Goal: Task Accomplishment & Management: Complete application form

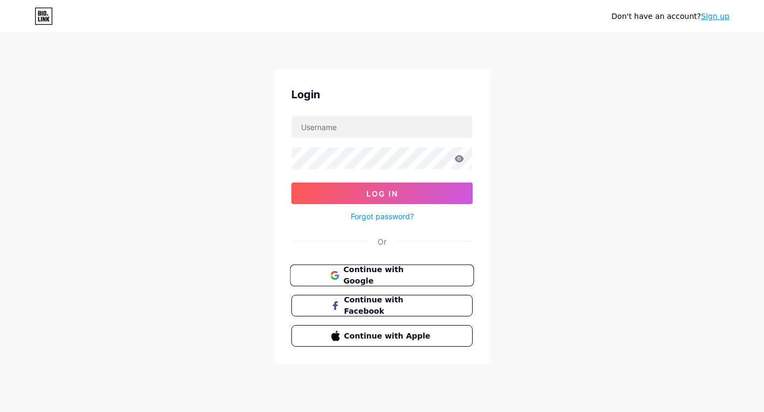
click at [442, 268] on button "Continue with Google" at bounding box center [382, 275] width 184 height 22
click at [719, 18] on link "Sign up" at bounding box center [715, 16] width 29 height 9
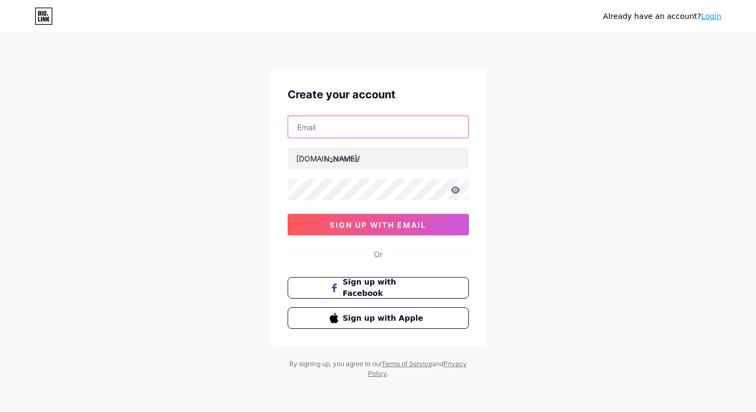
click at [448, 129] on input "text" at bounding box center [378, 127] width 180 height 22
type input "testtest"
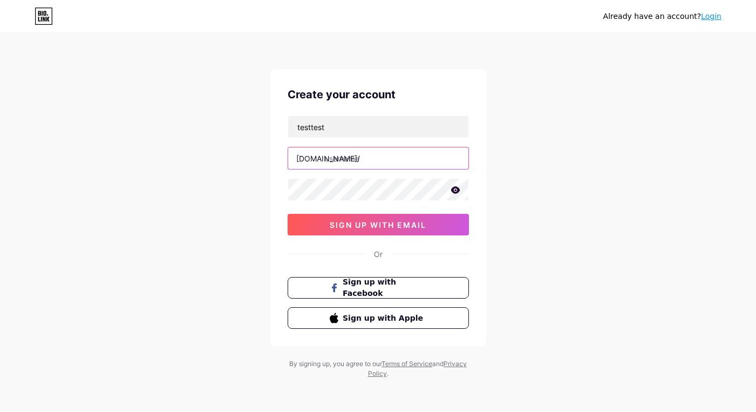
click at [389, 163] on input "text" at bounding box center [378, 158] width 180 height 22
click at [393, 162] on input "testtesttest" at bounding box center [378, 158] width 180 height 22
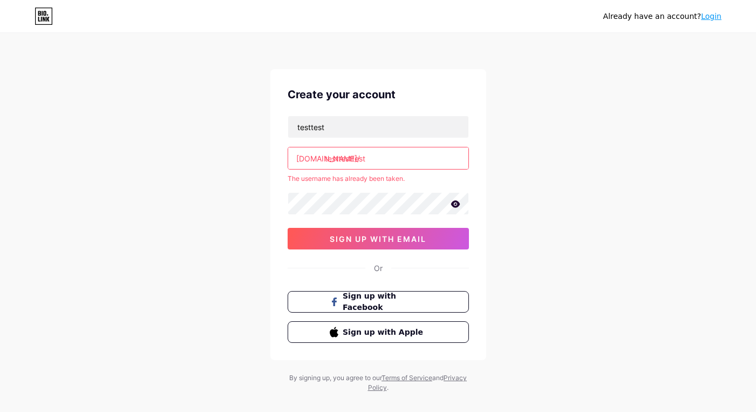
click at [397, 156] on input "testtesttest" at bounding box center [378, 158] width 180 height 22
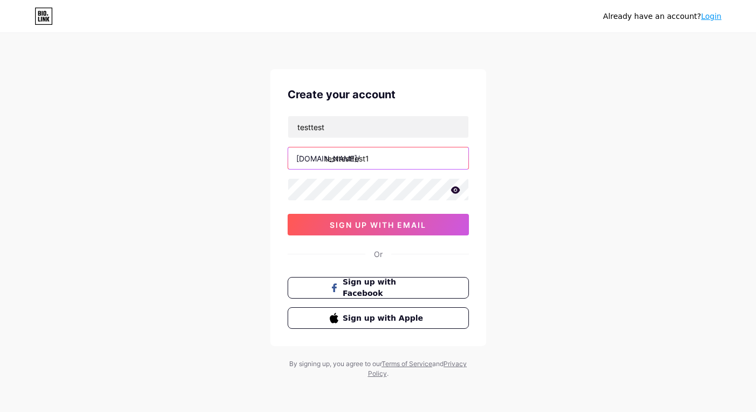
click at [362, 160] on input "testtesttest1" at bounding box center [378, 158] width 180 height 22
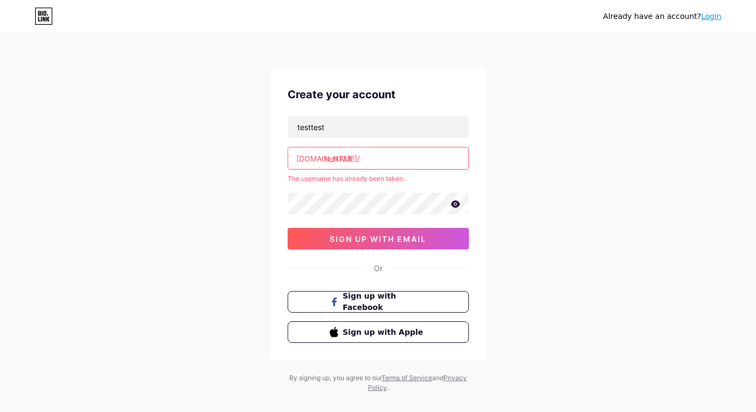
click at [346, 159] on input "test123" at bounding box center [378, 158] width 180 height 22
click at [353, 159] on input "test123" at bounding box center [378, 158] width 180 height 22
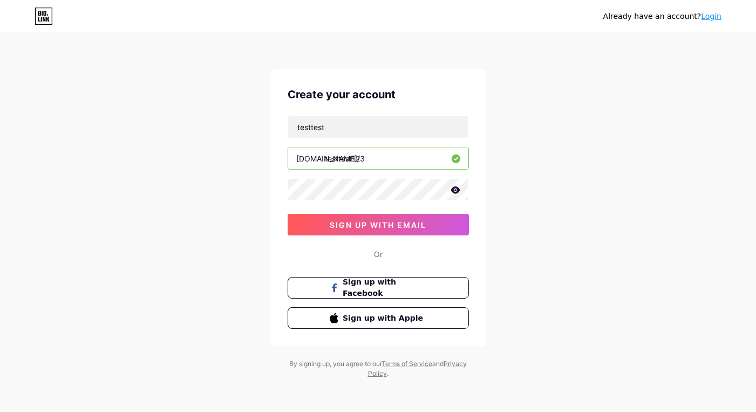
click at [366, 157] on input "testtest123" at bounding box center [378, 158] width 180 height 22
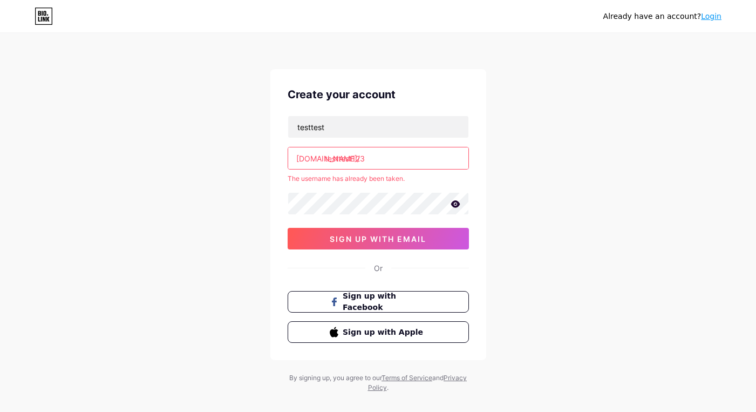
click at [360, 161] on input "testtest123" at bounding box center [378, 158] width 180 height 22
click at [402, 157] on input "testtest123" at bounding box center [378, 158] width 180 height 22
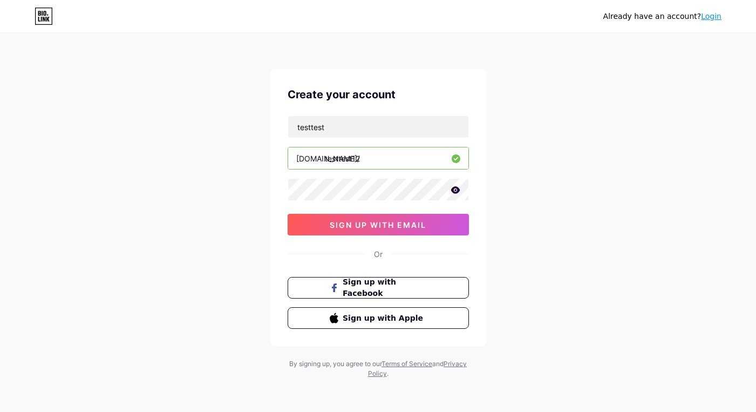
click at [350, 159] on input "testtest12" at bounding box center [378, 158] width 180 height 22
type input "testtest12"
click at [360, 134] on input "testtest" at bounding box center [378, 127] width 180 height 22
paste input "12"
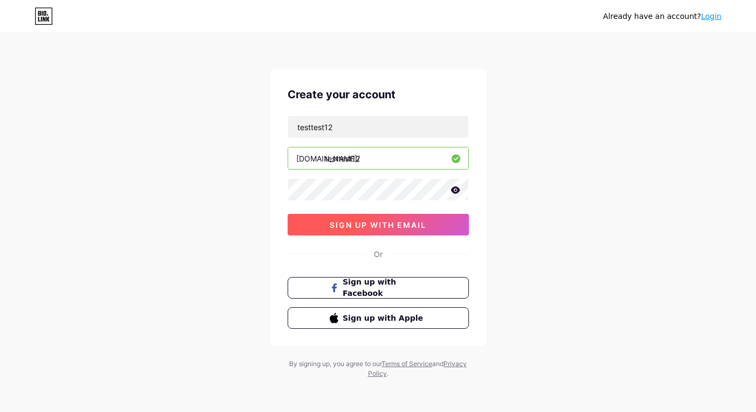
click at [419, 228] on span "sign up with email" at bounding box center [378, 224] width 97 height 9
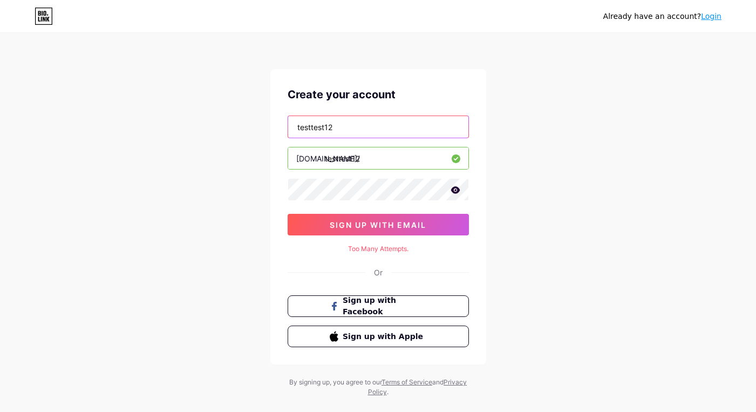
click at [370, 135] on input "testtest12" at bounding box center [378, 127] width 180 height 22
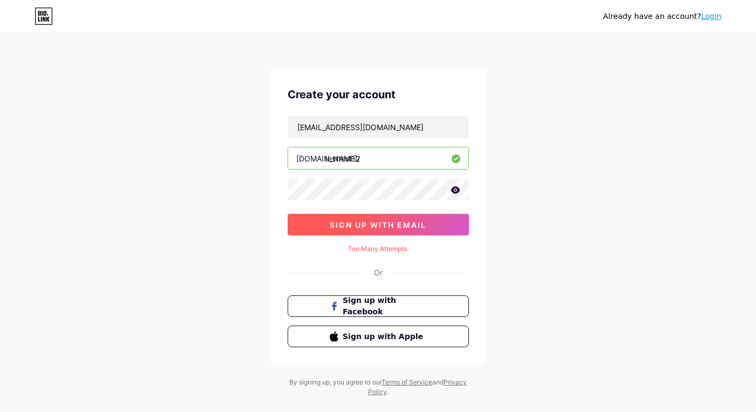
click at [420, 223] on span "sign up with email" at bounding box center [378, 224] width 97 height 9
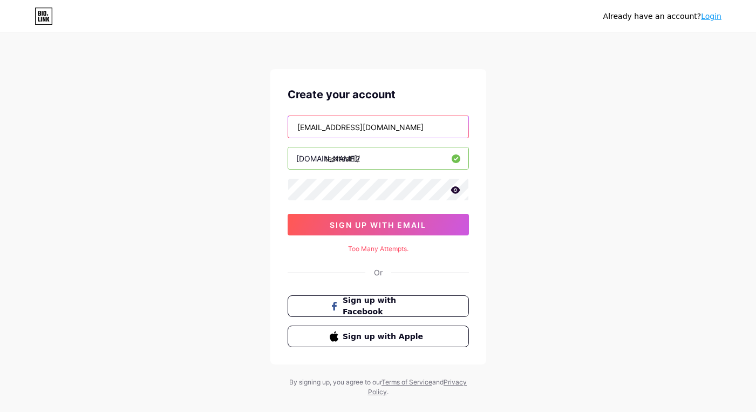
click at [332, 129] on input "[EMAIL_ADDRESS][DOMAIN_NAME]" at bounding box center [378, 127] width 180 height 22
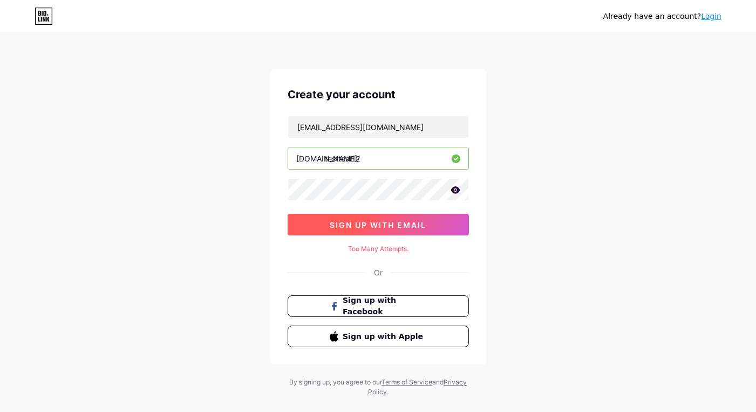
click at [404, 228] on span "sign up with email" at bounding box center [378, 224] width 97 height 9
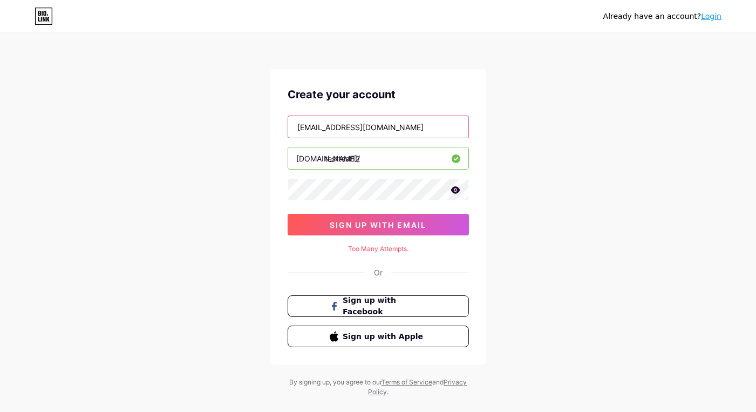
click at [362, 128] on input "[EMAIL_ADDRESS][DOMAIN_NAME]" at bounding box center [378, 127] width 180 height 22
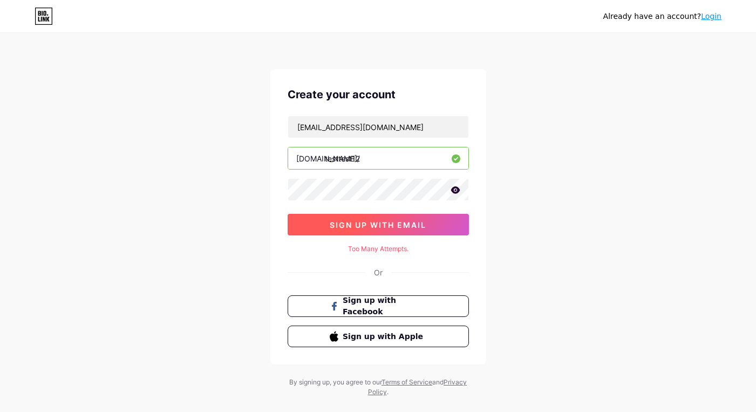
click at [411, 223] on span "sign up with email" at bounding box center [378, 224] width 97 height 9
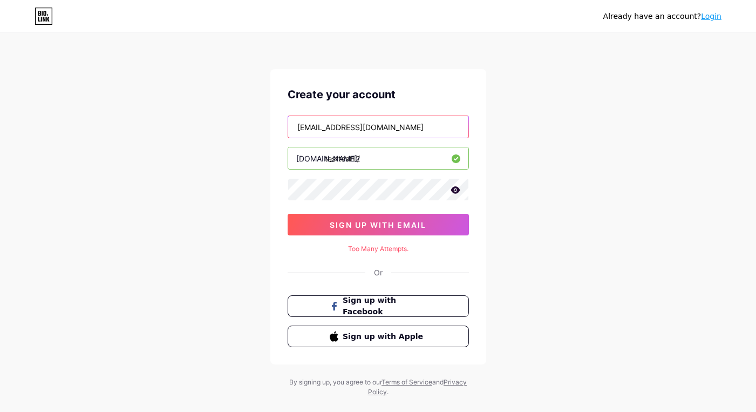
click at [391, 129] on input "[EMAIL_ADDRESS][DOMAIN_NAME]" at bounding box center [378, 127] width 180 height 22
type input "[EMAIL_ADDRESS][DOMAIN_NAME]"
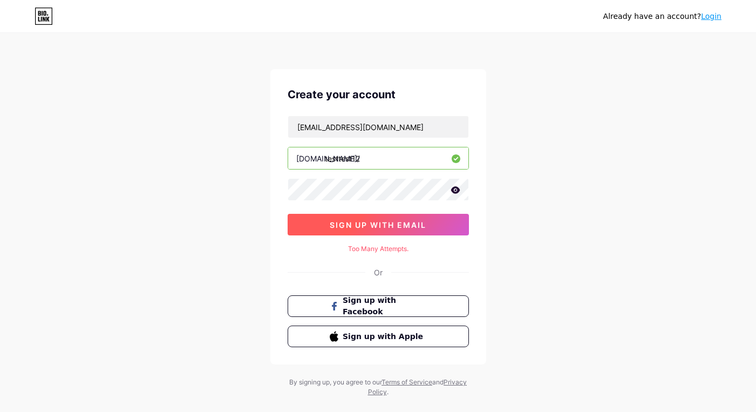
click at [419, 221] on span "sign up with email" at bounding box center [378, 224] width 97 height 9
